Goal: Information Seeking & Learning: Understand process/instructions

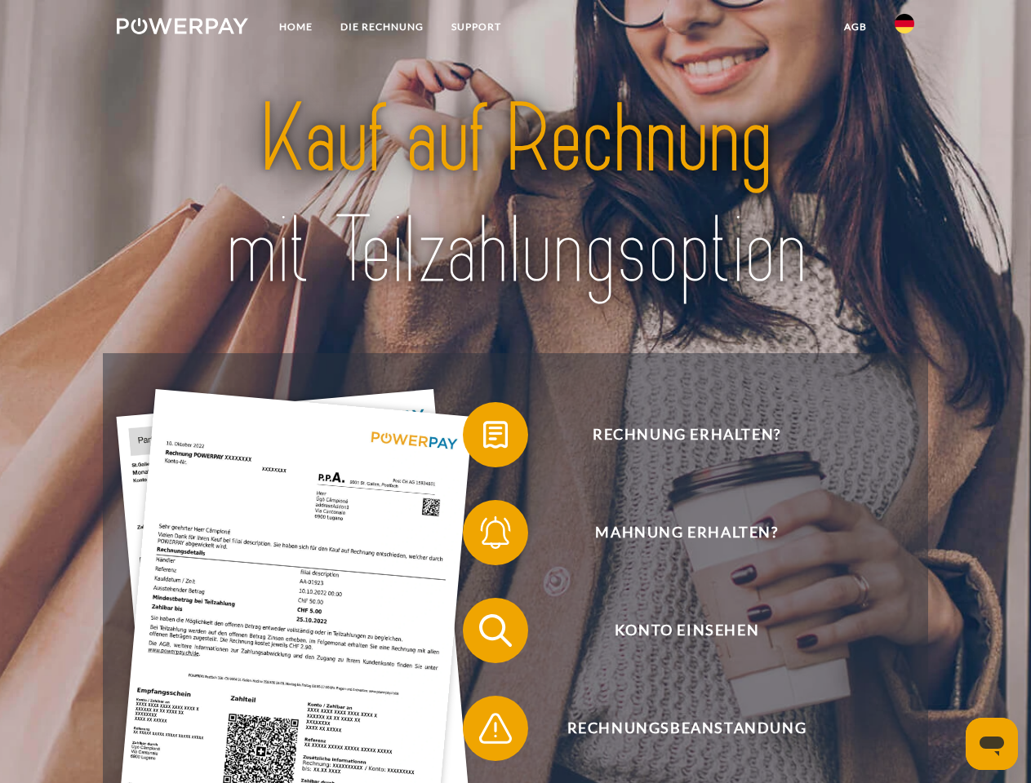
click at [182, 29] on img at bounding box center [182, 26] width 131 height 16
click at [904, 29] on img at bounding box center [904, 24] width 20 height 20
click at [854, 27] on link "agb" at bounding box center [855, 26] width 51 height 29
click at [483, 438] on span at bounding box center [471, 435] width 82 height 82
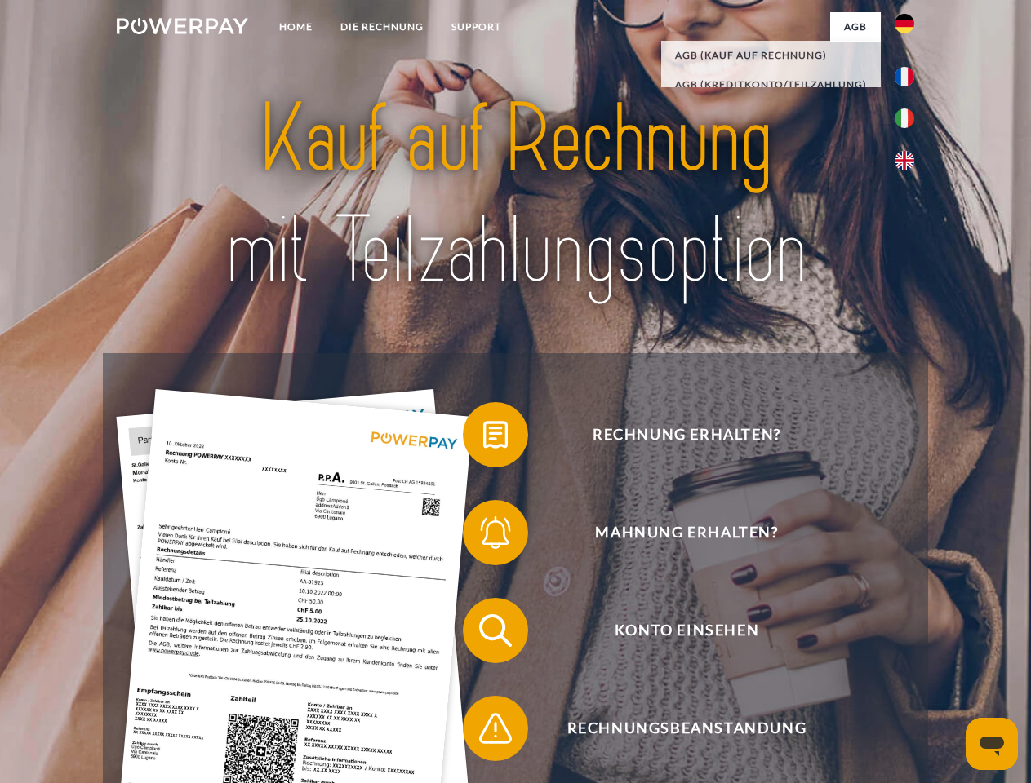
click at [483, 536] on span at bounding box center [471, 533] width 82 height 82
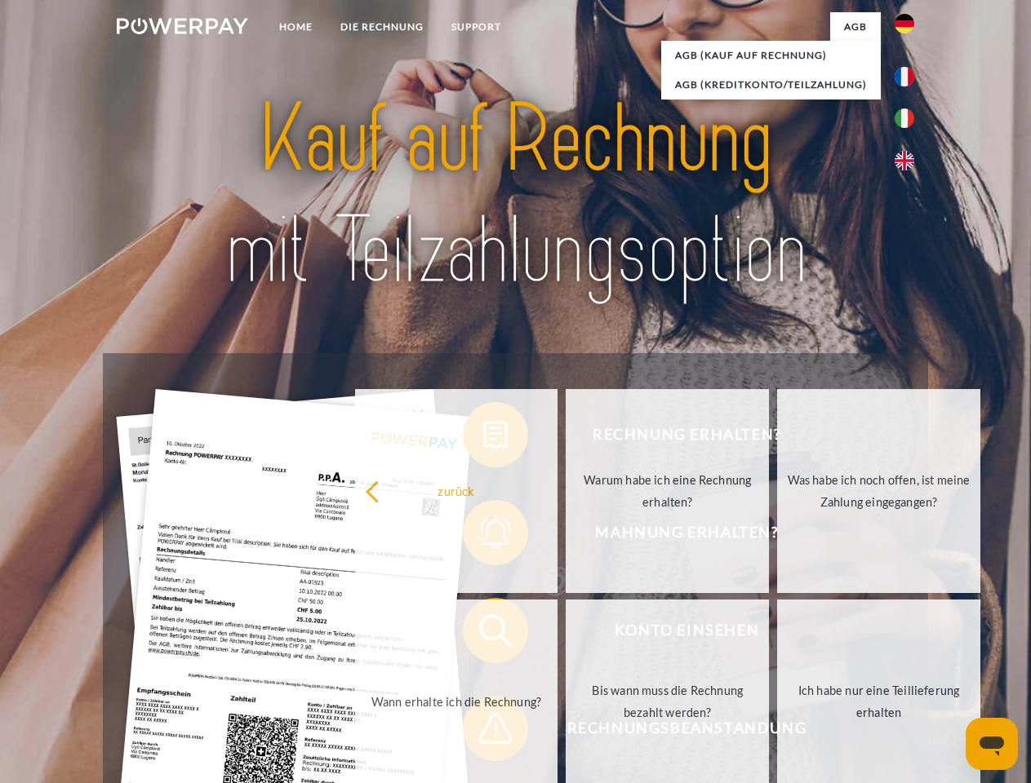
click at [566, 634] on link "Bis wann muss die Rechnung bezahlt werden?" at bounding box center [667, 702] width 203 height 204
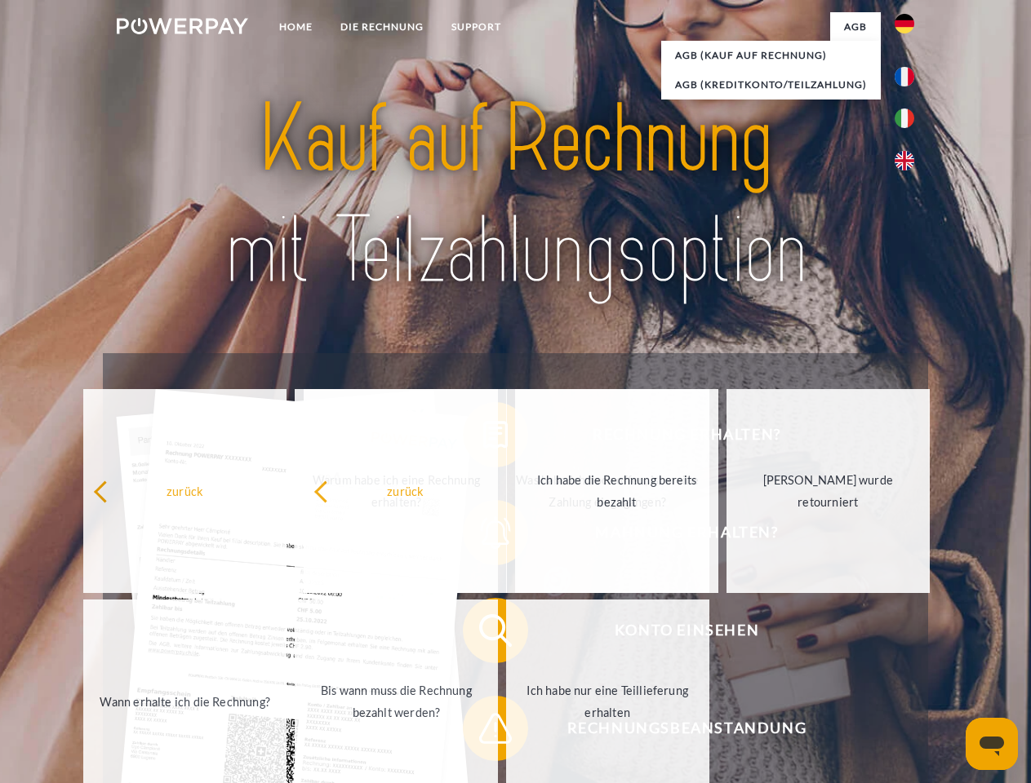
click at [483, 732] on span at bounding box center [471, 729] width 82 height 82
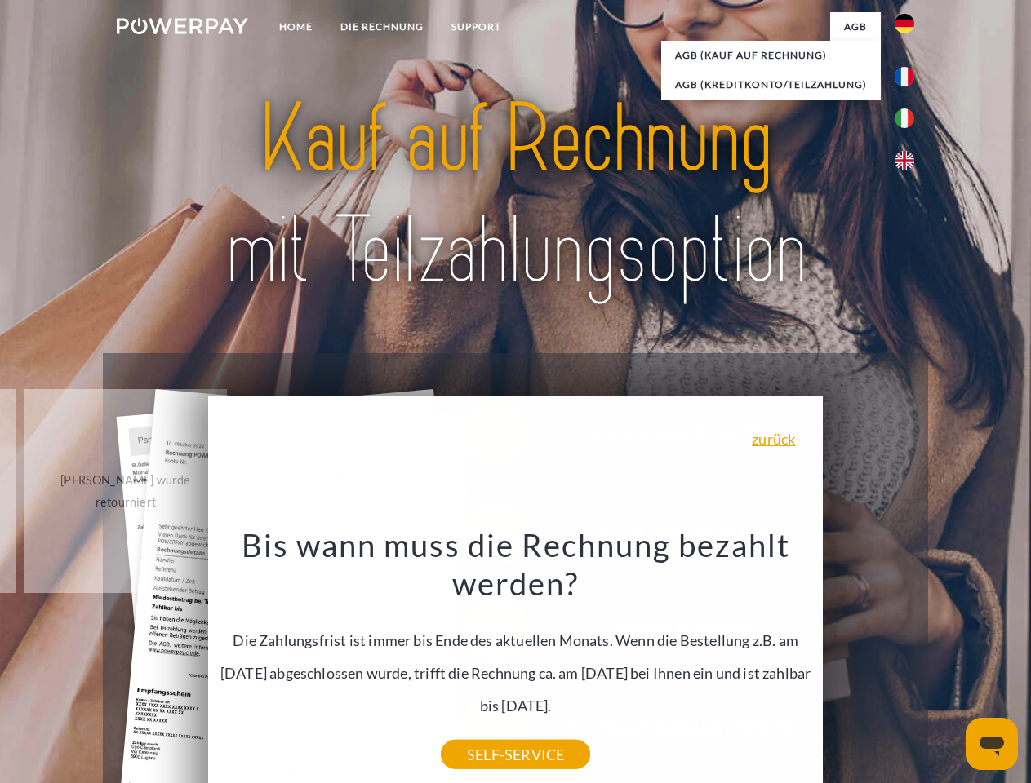
click at [992, 744] on icon "Messaging-Fenster öffnen" at bounding box center [991, 747] width 24 height 20
